Goal: Task Accomplishment & Management: Manage account settings

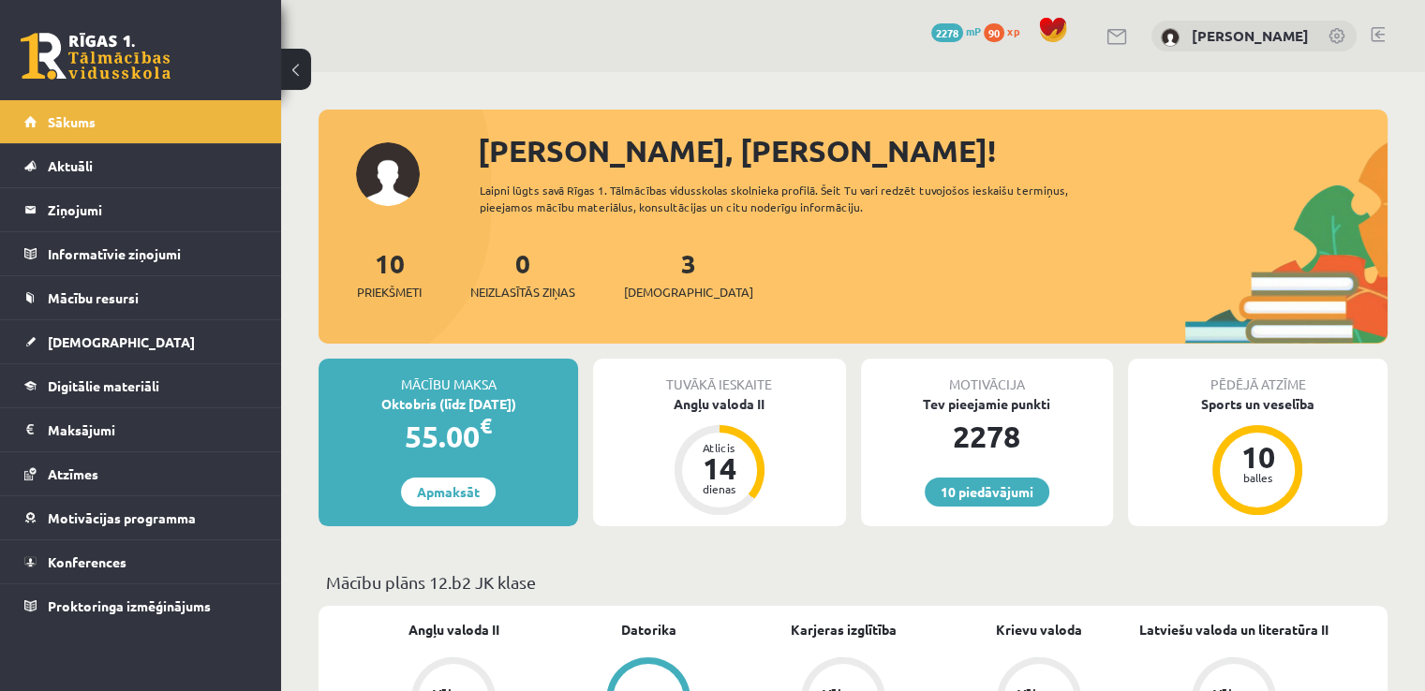
click at [1369, 34] on div "10 Dāvanas 2278 mP 90 xp [PERSON_NAME]" at bounding box center [853, 36] width 1144 height 72
click at [1371, 33] on link at bounding box center [1378, 34] width 14 height 15
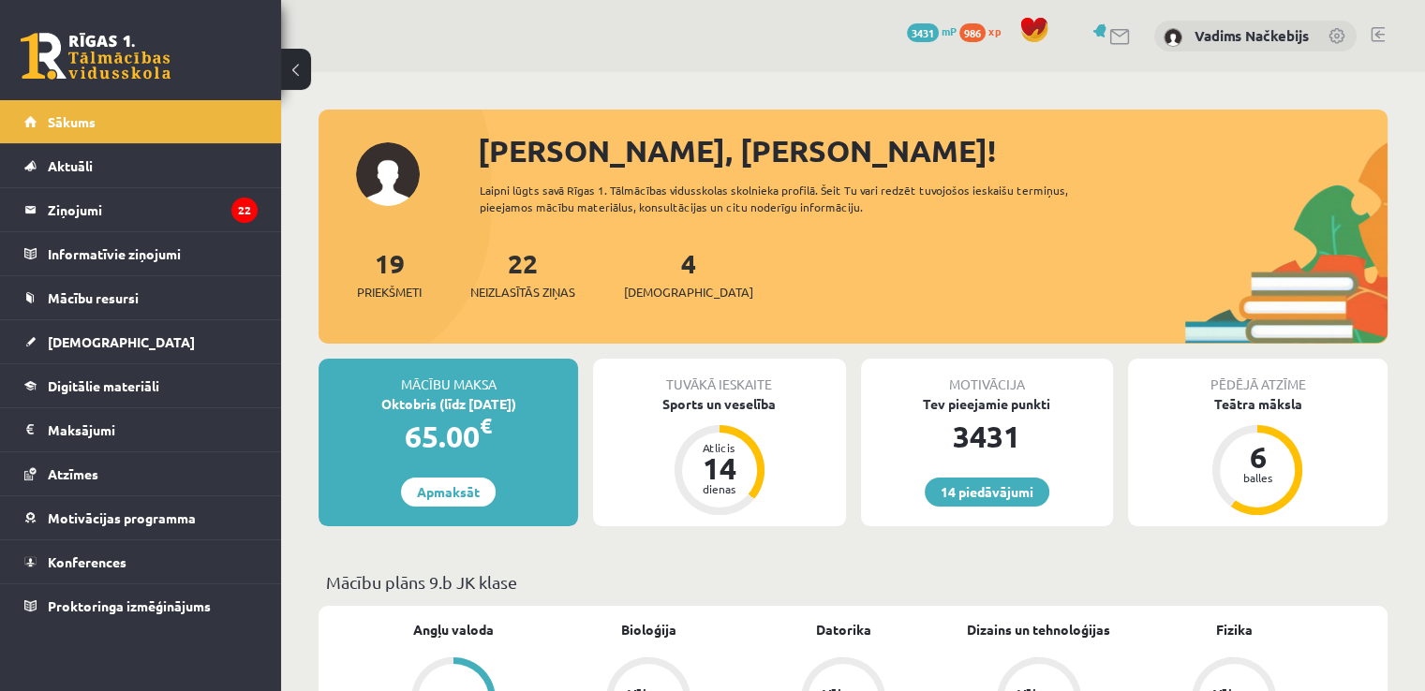
click at [1372, 33] on link at bounding box center [1378, 34] width 14 height 15
